Goal: Complete application form

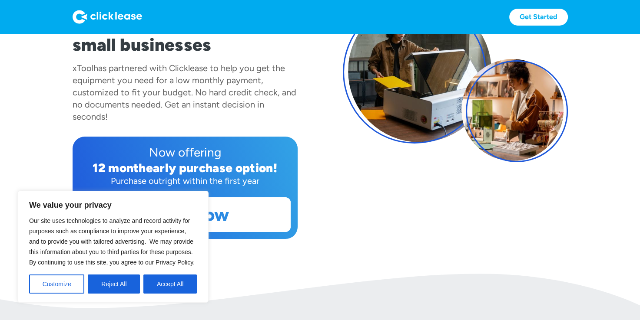
scroll to position [174, 0]
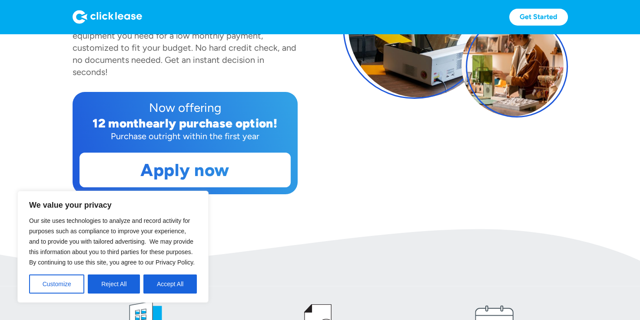
click at [175, 281] on button "Accept All" at bounding box center [169, 284] width 53 height 19
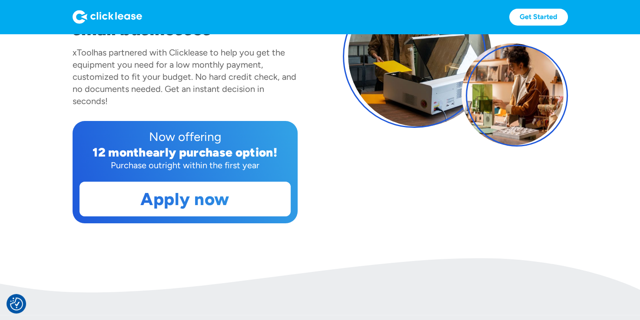
scroll to position [217, 0]
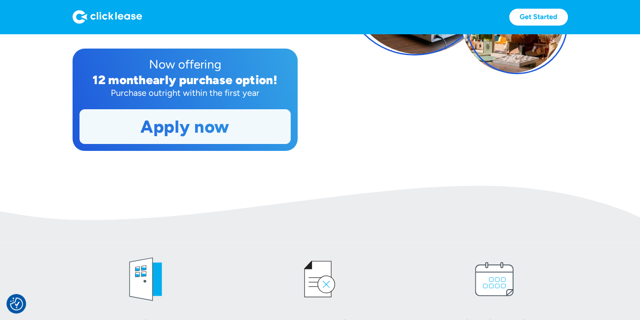
click at [191, 126] on link "Apply now" at bounding box center [185, 127] width 210 height 34
